Goal: Task Accomplishment & Management: Use online tool/utility

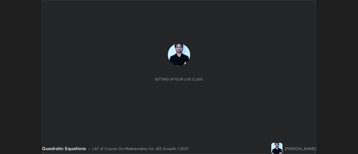
scroll to position [154, 358]
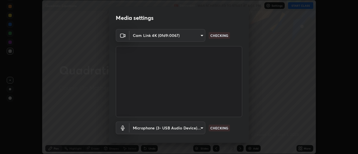
type input "20afe940cbeb59602439e807e0695b369d796bb7f65a41c81d65576627b30d72"
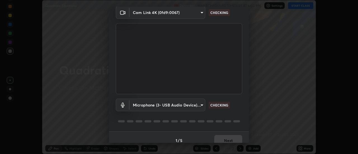
scroll to position [29, 0]
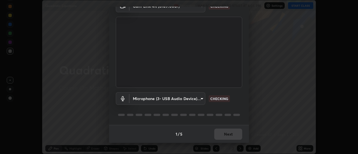
click at [198, 101] on body "Erase all Quadratic Equations Recording WAS SCHEDULED TO START AT 6:05 PM Setti…" at bounding box center [179, 77] width 358 height 154
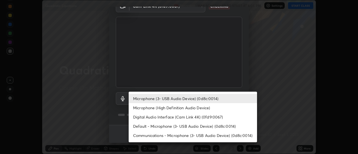
click at [191, 107] on li "Microphone (High Definition Audio Device)" at bounding box center [193, 107] width 128 height 9
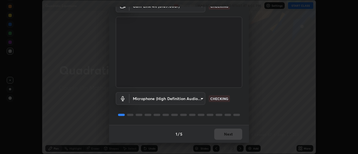
click at [192, 99] on body "Erase all Quadratic Equations Recording WAS SCHEDULED TO START AT 6:05 PM Setti…" at bounding box center [179, 77] width 358 height 154
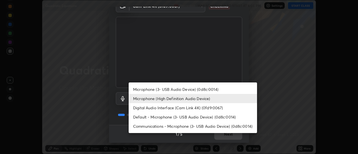
click at [192, 91] on li "Microphone (3- USB Audio Device) (0d8c:0014)" at bounding box center [193, 89] width 128 height 9
type input "d52a736e0548345a18aba1ba4eb72026137e6ebf697a119007c383a8057c9de6"
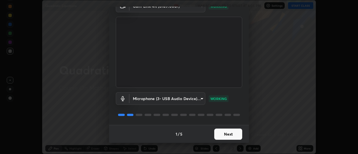
click at [226, 134] on button "Next" at bounding box center [228, 134] width 28 height 11
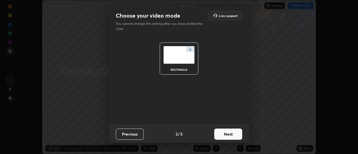
click at [225, 135] on button "Next" at bounding box center [228, 134] width 28 height 11
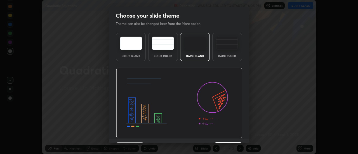
click at [226, 137] on img at bounding box center [179, 103] width 126 height 71
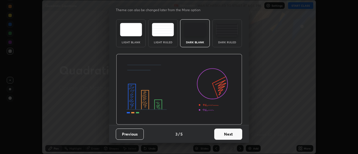
click at [228, 134] on button "Next" at bounding box center [228, 134] width 28 height 11
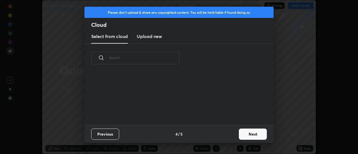
click at [229, 135] on div "Previous 4 / 5 Next" at bounding box center [179, 134] width 189 height 18
click at [232, 135] on div "Previous 4 / 5 Next" at bounding box center [179, 134] width 189 height 18
click at [242, 136] on button "Next" at bounding box center [253, 134] width 28 height 11
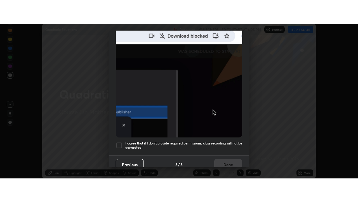
scroll to position [144, 0]
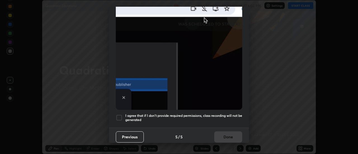
click at [226, 114] on h5 "I agree that if I don't provide required permissions, class recording will not …" at bounding box center [183, 118] width 117 height 9
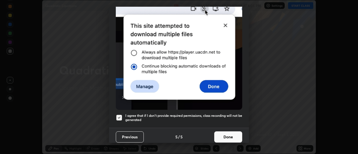
click at [228, 137] on button "Done" at bounding box center [228, 137] width 28 height 11
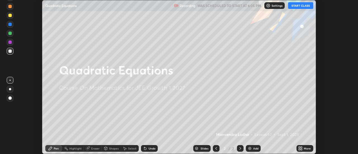
click at [305, 148] on div "More" at bounding box center [307, 148] width 7 height 3
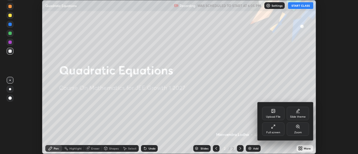
click at [276, 131] on div "Full screen" at bounding box center [273, 132] width 14 height 3
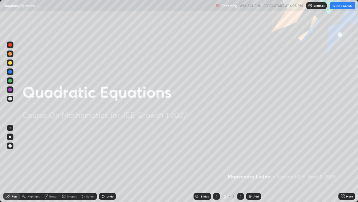
scroll to position [202, 358]
click at [341, 6] on button "START CLASS" at bounding box center [342, 5] width 25 height 7
click at [10, 63] on div at bounding box center [9, 62] width 3 height 3
click at [255, 154] on div "Add" at bounding box center [256, 196] width 5 height 3
